Goal: Task Accomplishment & Management: Complete application form

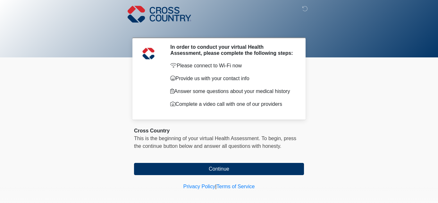
scroll to position [7, 0]
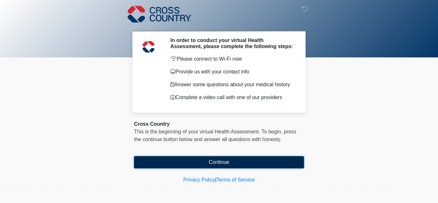
click at [206, 163] on button "Continue" at bounding box center [219, 162] width 170 height 12
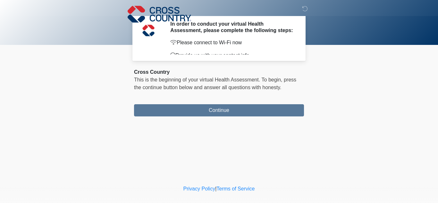
scroll to position [0, 0]
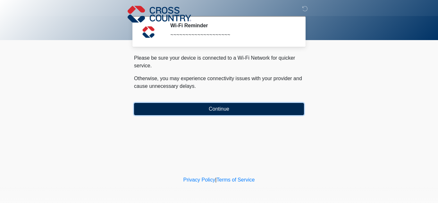
click at [226, 105] on button "Continue" at bounding box center [219, 109] width 170 height 12
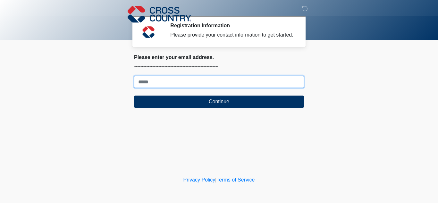
click at [233, 82] on input "Where should we email your response?" at bounding box center [219, 82] width 170 height 12
type input "**********"
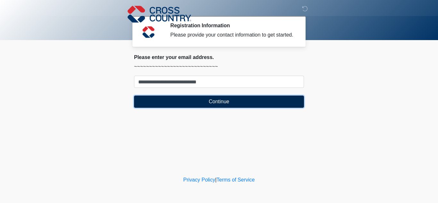
click at [231, 103] on button "Continue" at bounding box center [219, 101] width 170 height 12
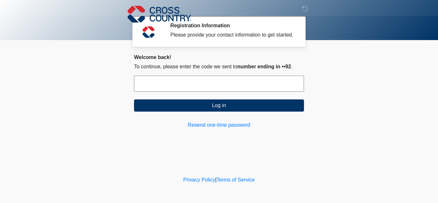
click at [226, 80] on input "text" at bounding box center [219, 84] width 170 height 16
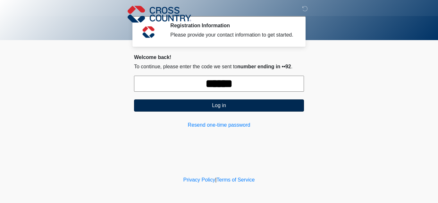
type input "******"
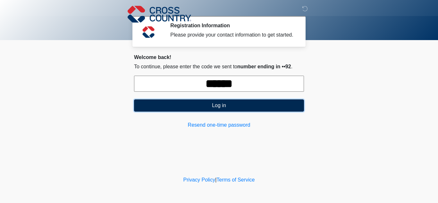
click at [217, 108] on button "Log in" at bounding box center [219, 105] width 170 height 12
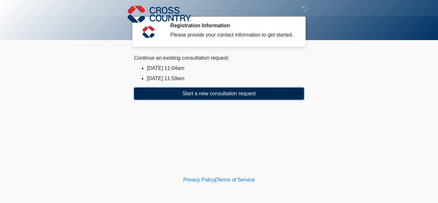
click at [216, 96] on button "Start a new consultation request" at bounding box center [219, 93] width 170 height 12
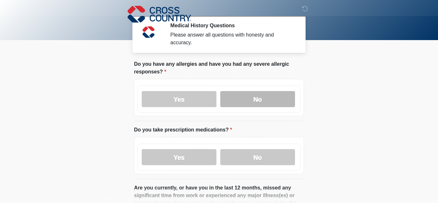
click at [244, 99] on label "No" at bounding box center [257, 99] width 75 height 16
click at [191, 166] on div "Yes No" at bounding box center [218, 157] width 163 height 27
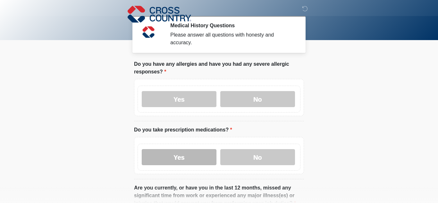
click at [190, 156] on label "Yes" at bounding box center [179, 157] width 75 height 16
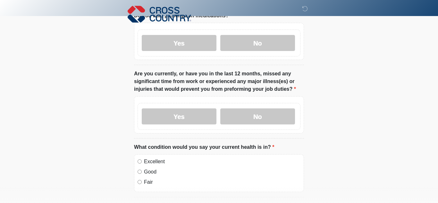
scroll to position [113, 0]
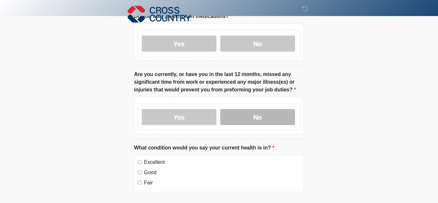
click at [262, 119] on label "No" at bounding box center [257, 117] width 75 height 16
click at [154, 161] on label "Excellent" at bounding box center [222, 162] width 156 height 8
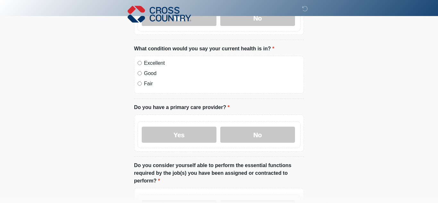
scroll to position [216, 0]
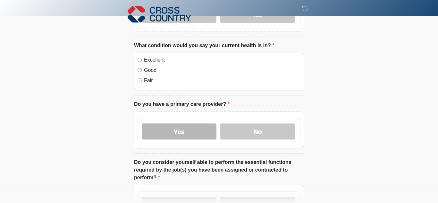
click at [159, 138] on label "Yes" at bounding box center [179, 131] width 75 height 16
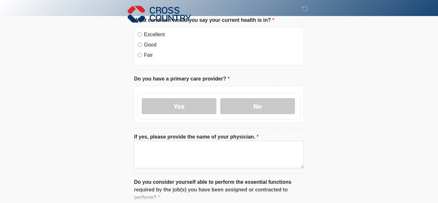
scroll to position [242, 0]
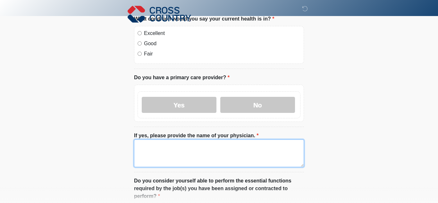
click at [226, 148] on textarea "If yes, please provide the name of your physician." at bounding box center [219, 153] width 170 height 28
type textarea "*******"
type textarea "**********"
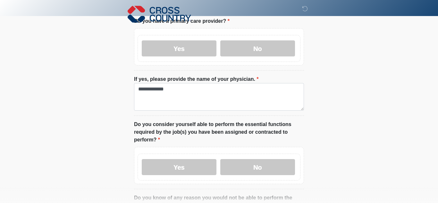
scroll to position [324, 0]
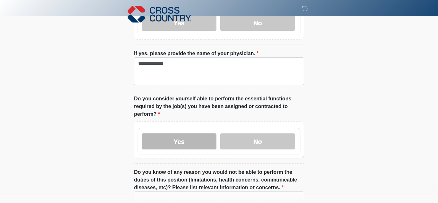
click at [185, 137] on label "Yes" at bounding box center [179, 141] width 75 height 16
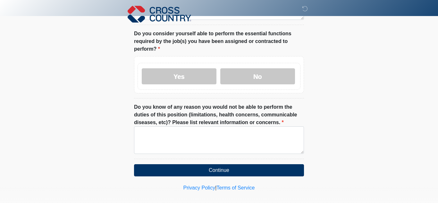
scroll to position [390, 0]
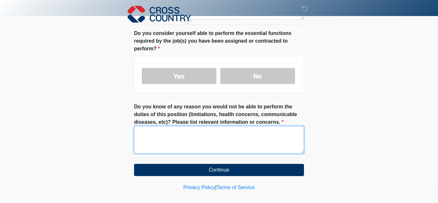
click at [269, 131] on textarea "Do you know of any reason you would not be able to perform the duties of this p…" at bounding box center [219, 140] width 170 height 28
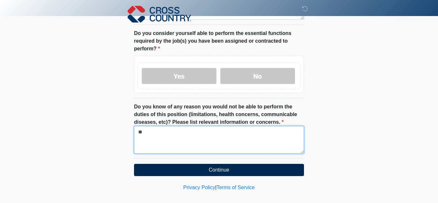
type textarea "**"
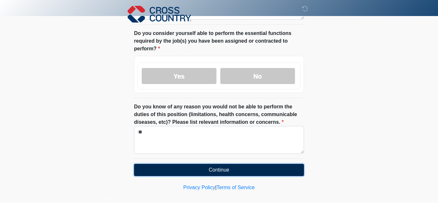
click at [257, 164] on button "Continue" at bounding box center [219, 170] width 170 height 12
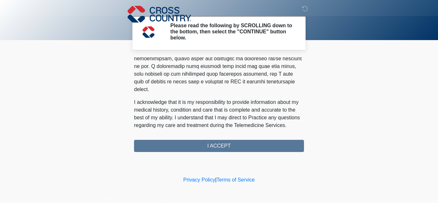
scroll to position [423, 0]
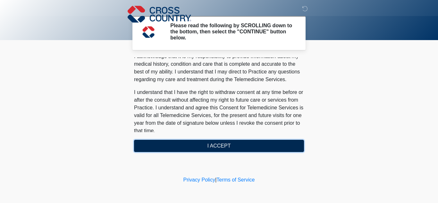
click at [215, 144] on button "I ACCEPT" at bounding box center [219, 146] width 170 height 12
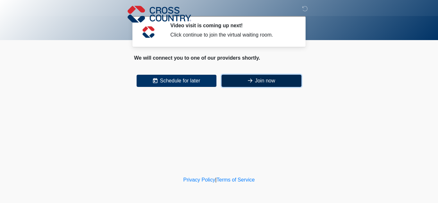
click at [260, 79] on button "Join now" at bounding box center [261, 81] width 80 height 12
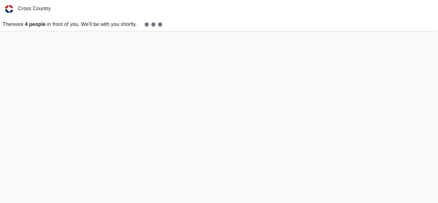
scroll to position [2, 0]
